Goal: Complete application form

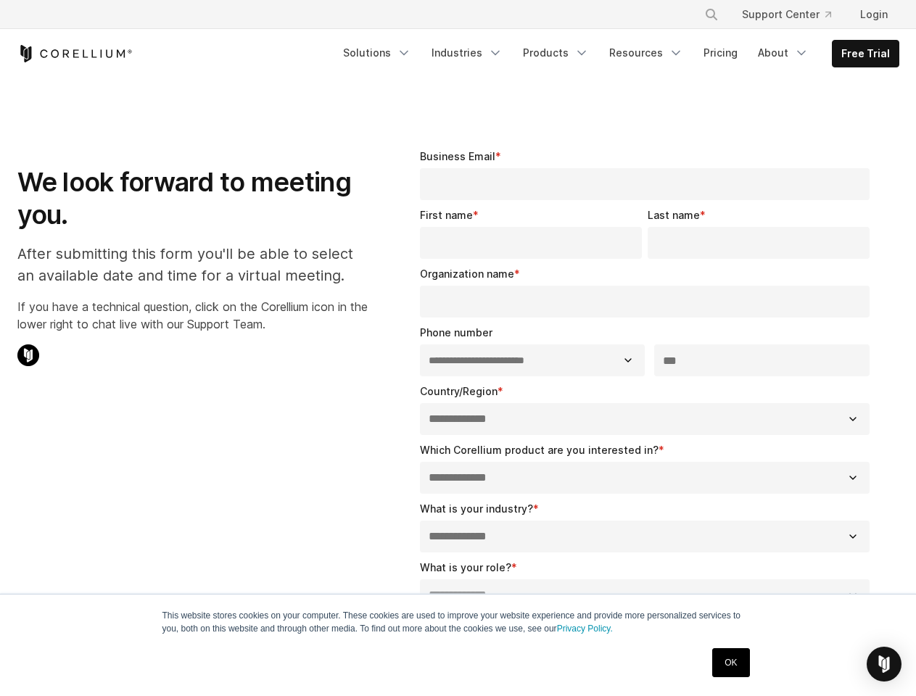
select select "**"
click at [458, 348] on select "**********" at bounding box center [532, 361] width 225 height 32
click at [711, 15] on icon "Search" at bounding box center [712, 15] width 12 height 12
click at [711, 15] on div "×" at bounding box center [712, 13] width 15 height 22
